Goal: Information Seeking & Learning: Learn about a topic

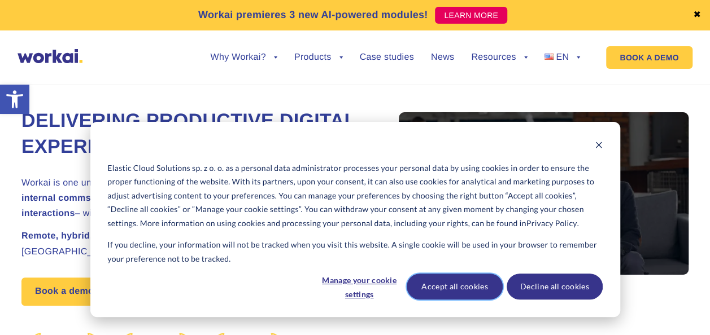
click at [443, 294] on button "Accept all cookies" at bounding box center [455, 287] width 96 height 26
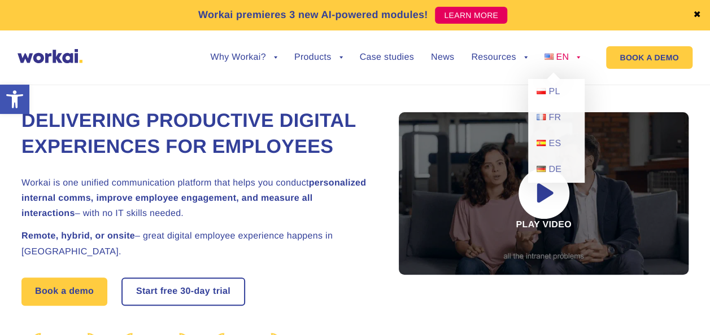
click at [574, 59] on link "EN" at bounding box center [562, 57] width 36 height 9
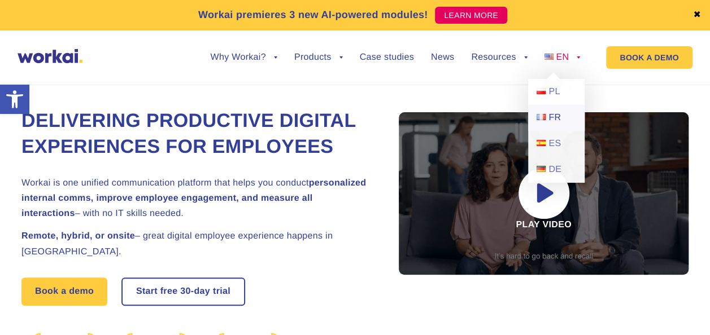
click at [553, 122] on span "FR" at bounding box center [554, 118] width 12 height 10
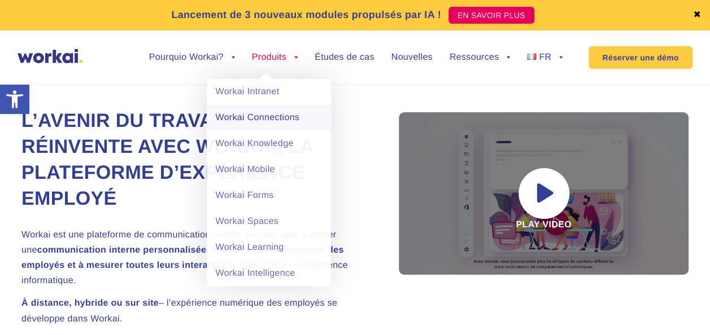
click at [268, 119] on link "Workai Connections" at bounding box center [269, 118] width 124 height 26
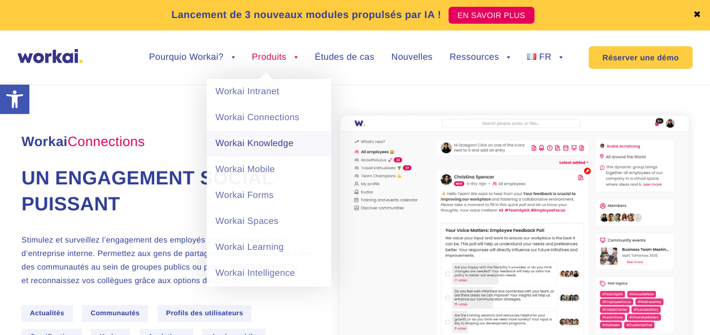
click at [281, 139] on link "Workai Knowledge" at bounding box center [269, 144] width 124 height 26
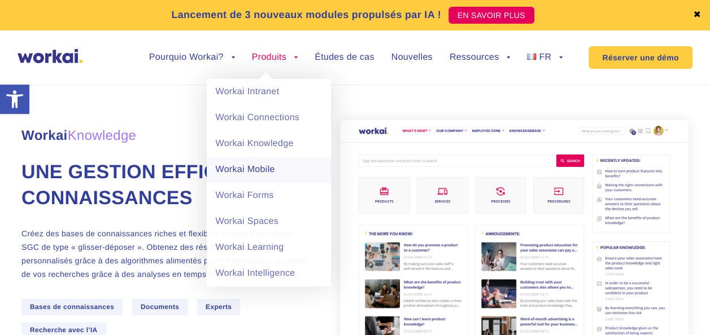
click at [272, 171] on link "Workai Mobile" at bounding box center [269, 170] width 124 height 26
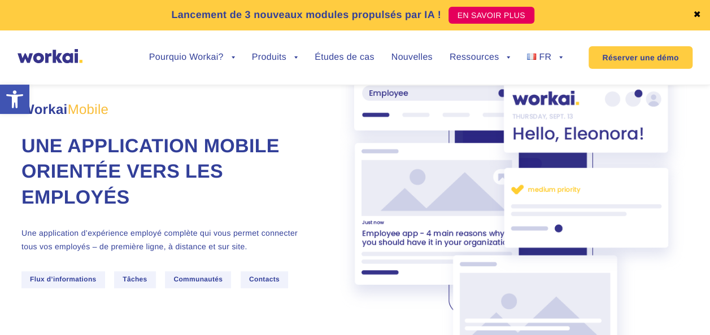
scroll to position [113, 0]
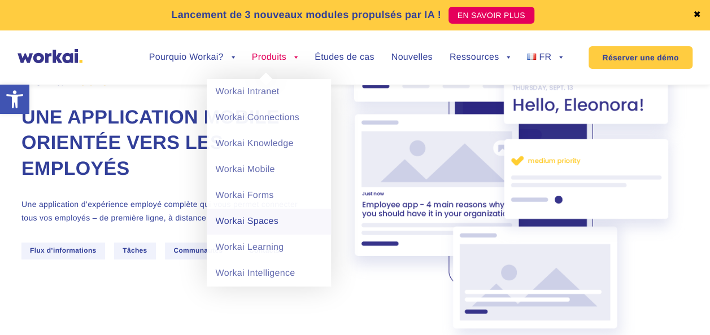
click at [282, 216] on link "Workai Spaces" at bounding box center [269, 222] width 124 height 26
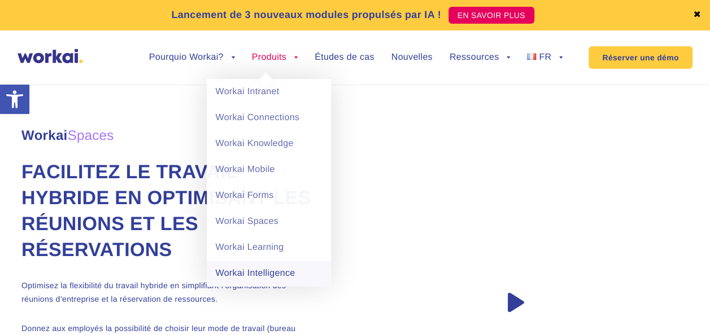
click at [285, 268] on link "Workai Intelligence" at bounding box center [269, 274] width 124 height 26
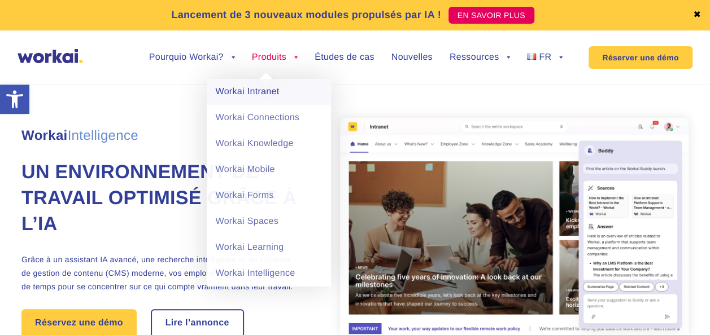
click at [268, 91] on link "Workai Intranet" at bounding box center [269, 92] width 124 height 26
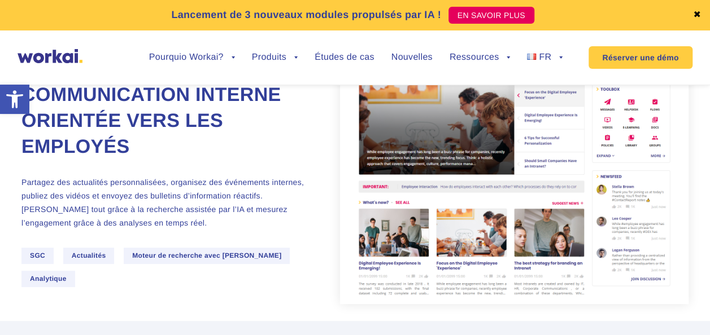
scroll to position [56, 0]
